Goal: Task Accomplishment & Management: Use online tool/utility

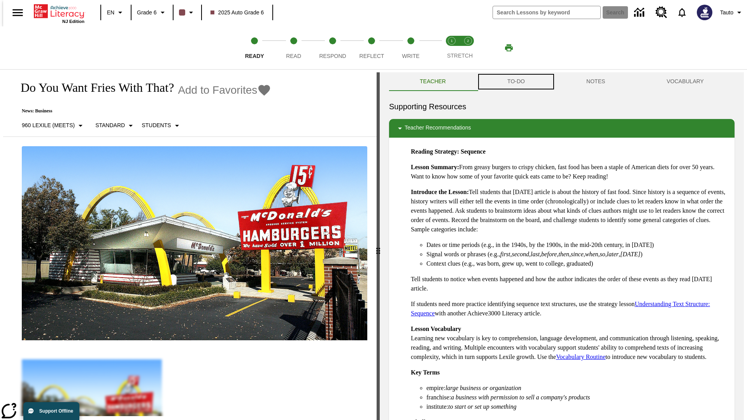
click at [516, 82] on button "TO-DO" at bounding box center [516, 81] width 79 height 19
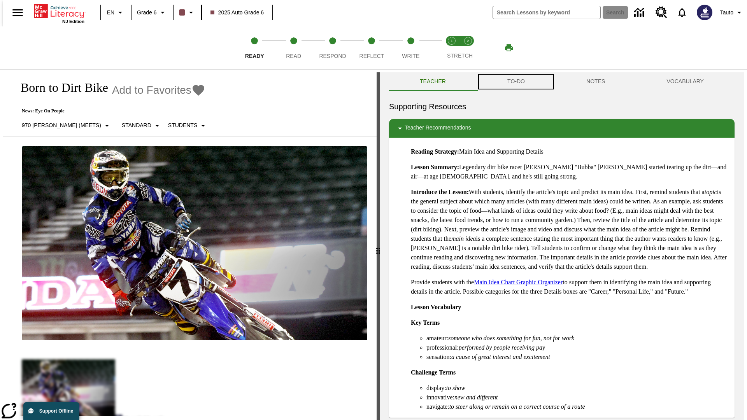
click at [516, 82] on button "TO-DO" at bounding box center [516, 81] width 79 height 19
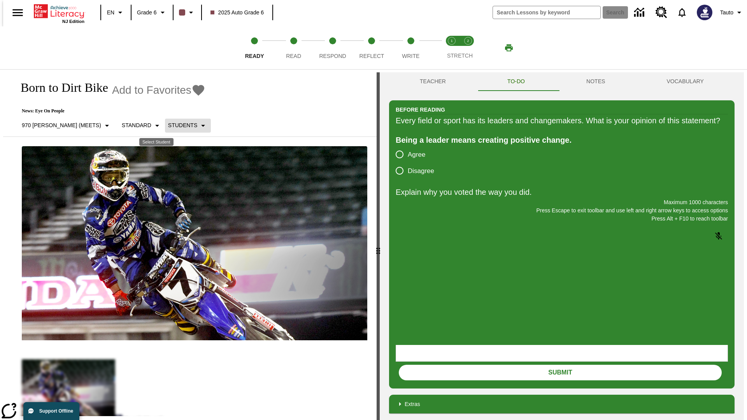
click at [168, 125] on p "Students" at bounding box center [182, 125] width 29 height 8
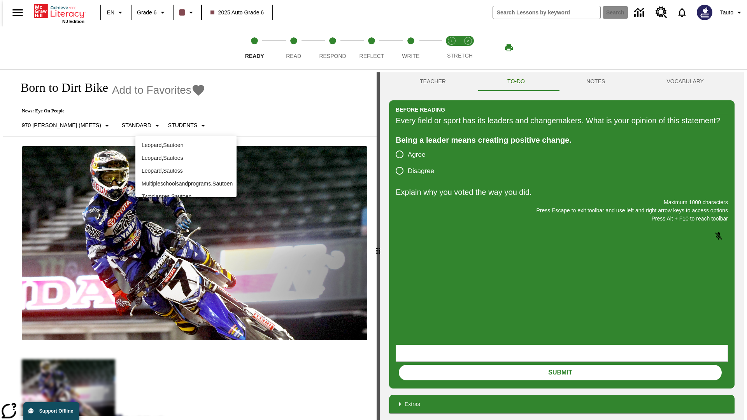
click at [186, 145] on p "Leopard , Sautoen" at bounding box center [186, 145] width 89 height 8
